Goal: Communication & Community: Answer question/provide support

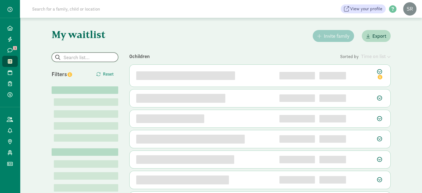
click at [71, 57] on input "search" at bounding box center [85, 57] width 66 height 9
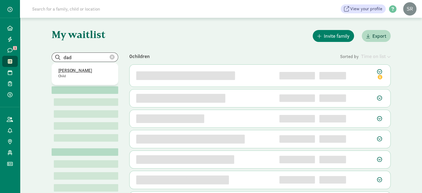
click at [78, 71] on p "Alaia Dadkhah" at bounding box center [84, 70] width 53 height 7
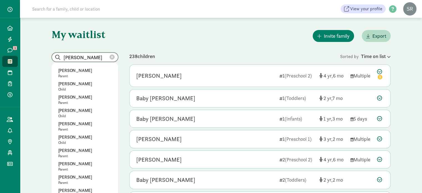
click at [100, 56] on input "Alaia Dadkhah" at bounding box center [85, 57] width 66 height 9
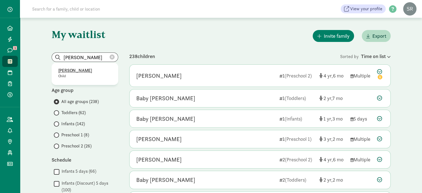
click at [69, 70] on p "Alaia Dadkhah" at bounding box center [84, 70] width 53 height 7
type input "Alaia Dadkhah"
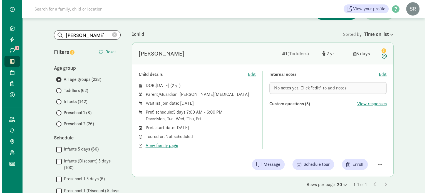
scroll to position [56, 0]
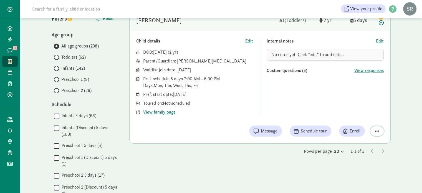
click at [380, 130] on button "button" at bounding box center [377, 130] width 13 height 9
click at [369, 117] on div "Remove from list" at bounding box center [357, 117] width 43 height 7
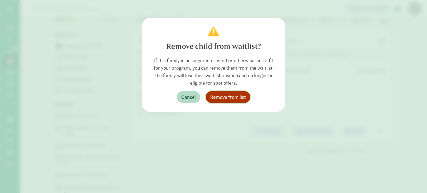
click at [239, 95] on span "Remove from list" at bounding box center [228, 96] width 36 height 7
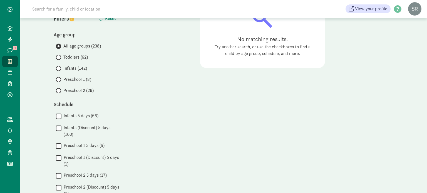
click at [10, 60] on icon at bounding box center [10, 61] width 4 height 5
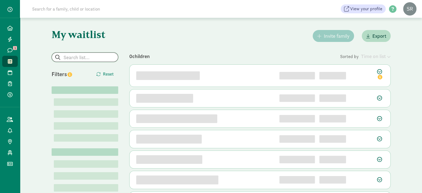
click at [74, 56] on input "search" at bounding box center [85, 57] width 66 height 9
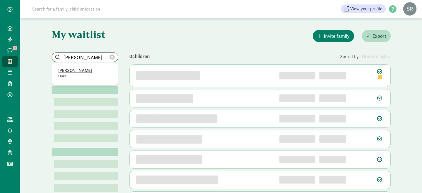
click at [70, 70] on p "[PERSON_NAME]" at bounding box center [84, 70] width 53 height 7
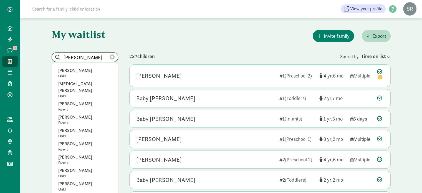
click at [94, 60] on input "[PERSON_NAME]" at bounding box center [85, 57] width 66 height 9
click at [81, 69] on p "Auguste Libbrecht" at bounding box center [84, 70] width 53 height 7
type input "Auguste Libbrecht"
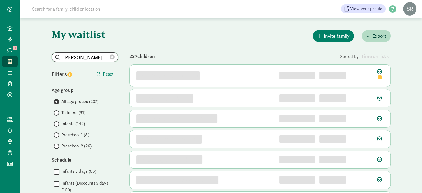
click at [98, 55] on input "Auguste Libbrecht" at bounding box center [85, 57] width 66 height 9
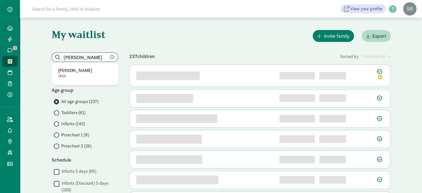
click at [114, 56] on icon at bounding box center [112, 57] width 5 height 5
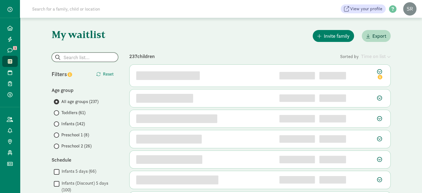
click at [97, 57] on input "search" at bounding box center [85, 57] width 66 height 9
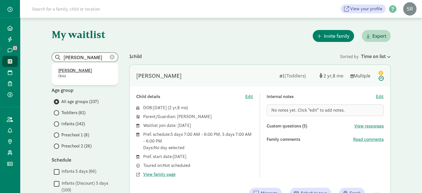
click at [83, 71] on p "Gabriel Dudley" at bounding box center [84, 70] width 53 height 7
type input "Gabriel Dudley"
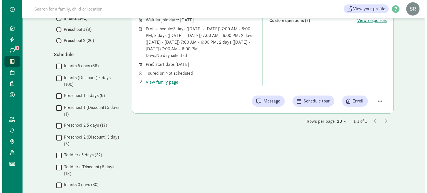
scroll to position [111, 0]
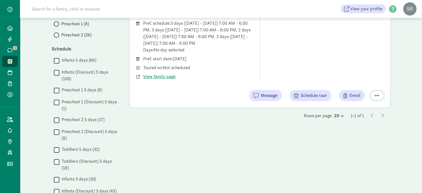
click at [376, 94] on span "button" at bounding box center [377, 95] width 4 height 5
click at [356, 81] on div "Remove from list" at bounding box center [357, 81] width 43 height 7
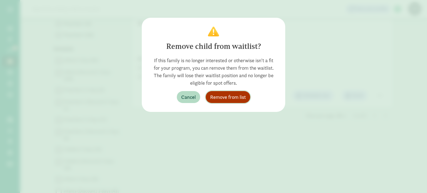
click at [227, 92] on button "Remove from list" at bounding box center [228, 97] width 44 height 12
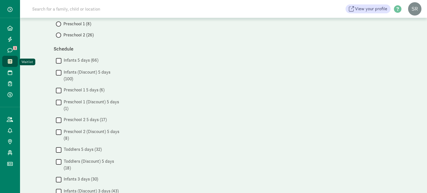
click at [12, 58] on link "Waitlist" at bounding box center [10, 61] width 16 height 11
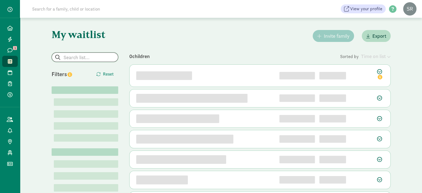
click at [92, 57] on input "search" at bounding box center [85, 57] width 66 height 9
paste input "[PERSON_NAME][EMAIL_ADDRESS][PERSON_NAME][DOMAIN_NAME]"
type input "[PERSON_NAME][EMAIL_ADDRESS][PERSON_NAME][DOMAIN_NAME]"
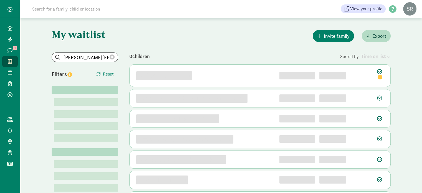
click at [112, 57] on icon at bounding box center [112, 57] width 5 height 5
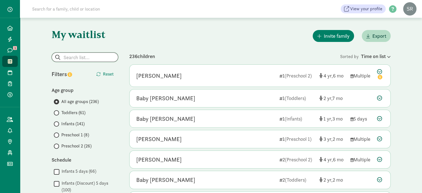
click at [98, 54] on input "search" at bounding box center [85, 57] width 66 height 9
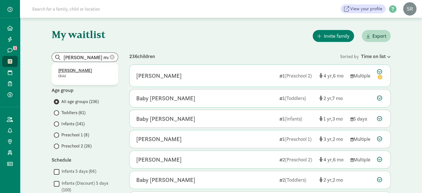
click at [83, 71] on p "[PERSON_NAME]" at bounding box center [84, 70] width 53 height 7
type input "[PERSON_NAME]"
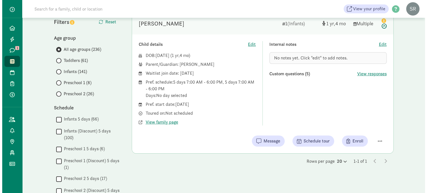
scroll to position [56, 0]
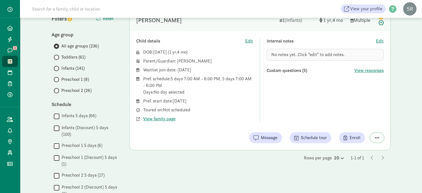
click at [377, 139] on span "button" at bounding box center [377, 137] width 4 height 5
click at [360, 125] on div "Remove from list" at bounding box center [357, 123] width 43 height 7
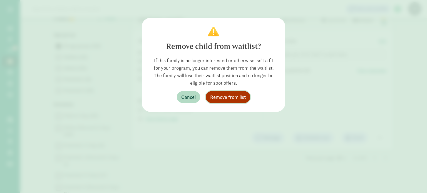
click at [230, 97] on span "Remove from list" at bounding box center [228, 96] width 36 height 7
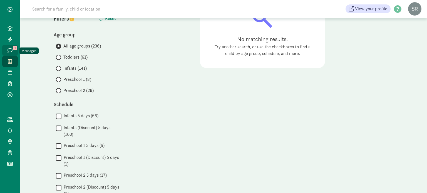
click at [7, 49] on icon at bounding box center [9, 50] width 5 height 5
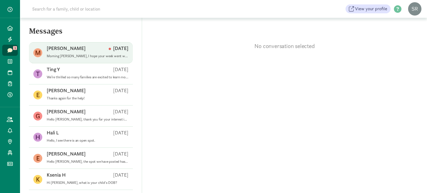
click at [92, 55] on p "Morning Shawna, I hope your week went well. I’m just checking in to see where P…" at bounding box center [88, 56] width 82 height 4
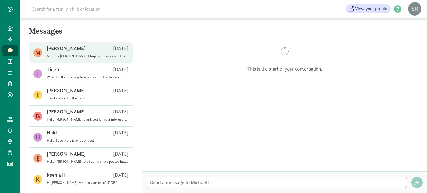
scroll to position [116, 0]
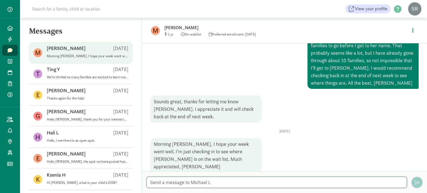
drag, startPoint x: 209, startPoint y: 182, endPoint x: 151, endPoint y: 179, distance: 57.3
click at [151, 179] on textarea at bounding box center [276, 182] width 260 height 11
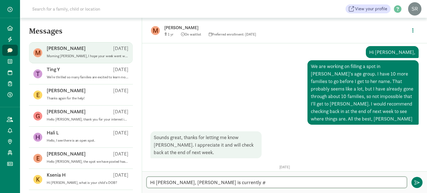
scroll to position [88, 0]
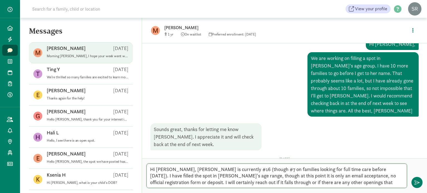
type textarea "Hi Mike, Penelope is currently #16 (though #7 on families looking for full time…"
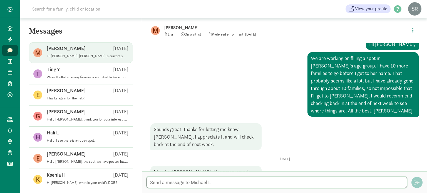
scroll to position [187, 0]
